Goal: Find specific page/section: Find specific page/section

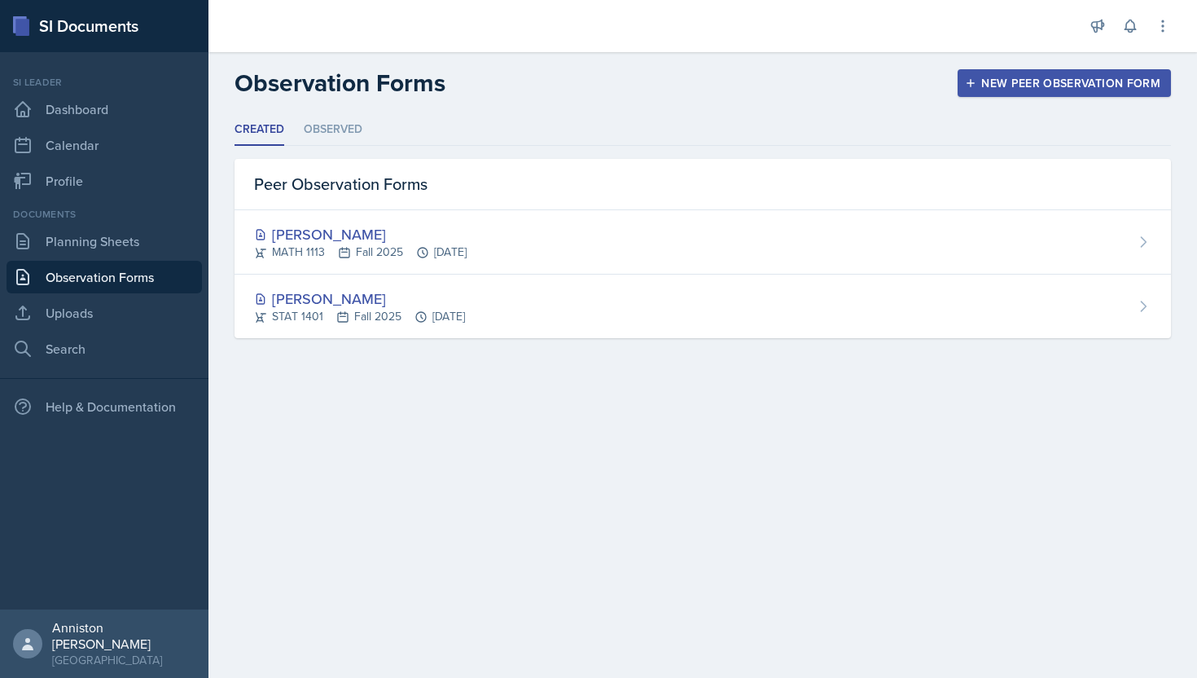
click at [799, 80] on div "Observation Forms New Peer Observation Form" at bounding box center [703, 82] width 989 height 29
click at [124, 235] on link "Planning Sheets" at bounding box center [104, 241] width 195 height 33
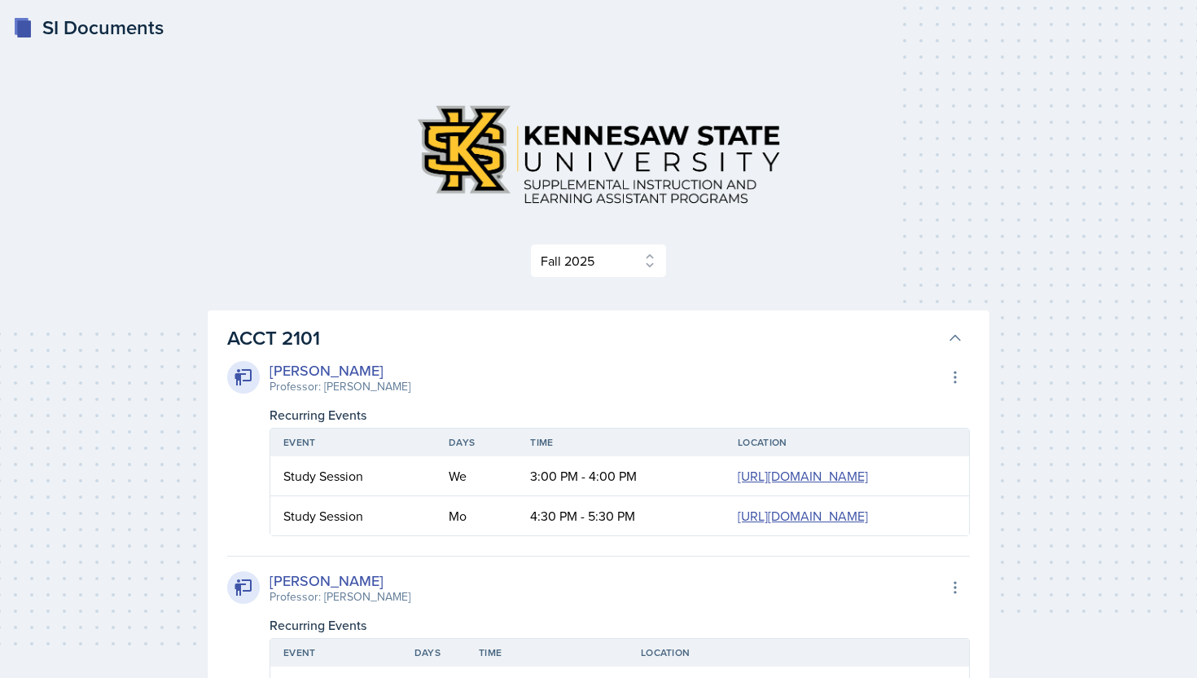
select select "2bed604d-1099-4043-b1bc-2365e8740244"
